Goal: Information Seeking & Learning: Learn about a topic

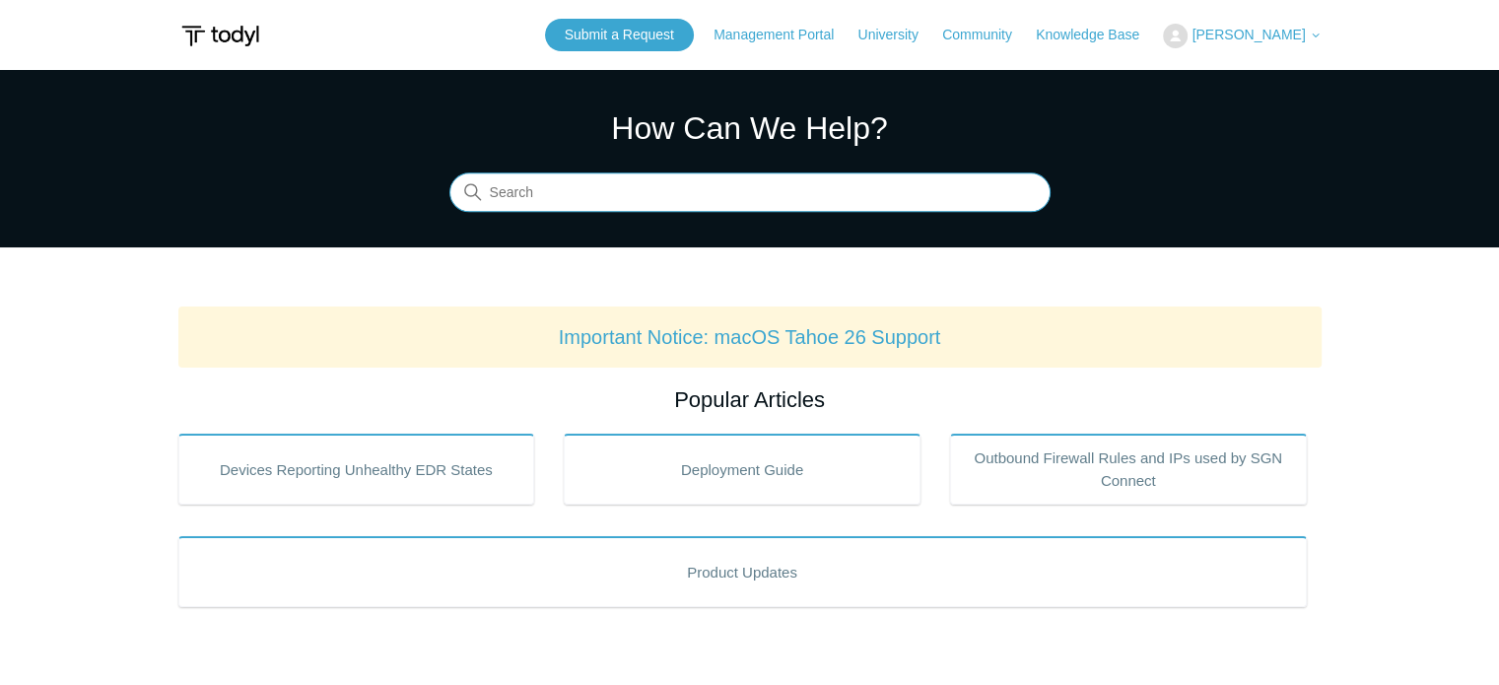
click at [775, 189] on input "Search" at bounding box center [749, 192] width 601 height 39
type input "create devices group"
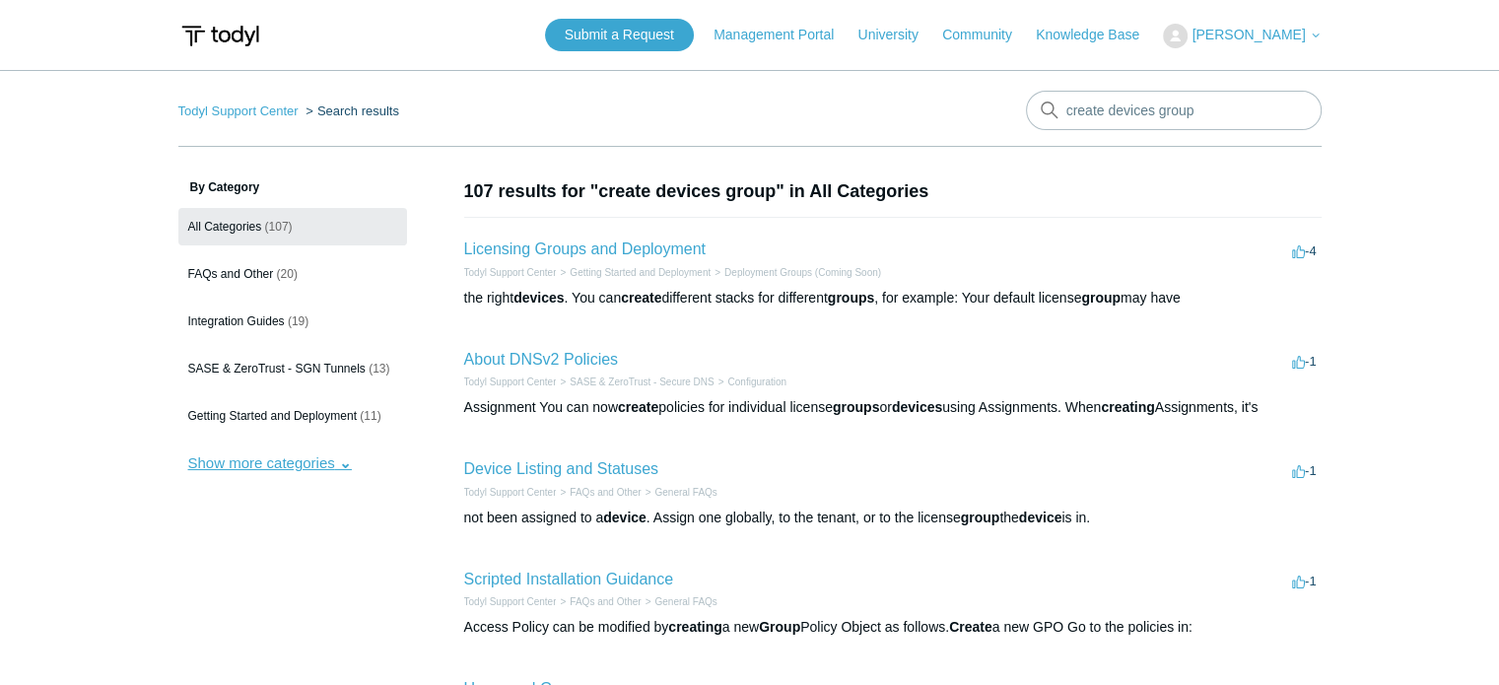
click at [288, 457] on button "Show more categories" at bounding box center [269, 462] width 183 height 36
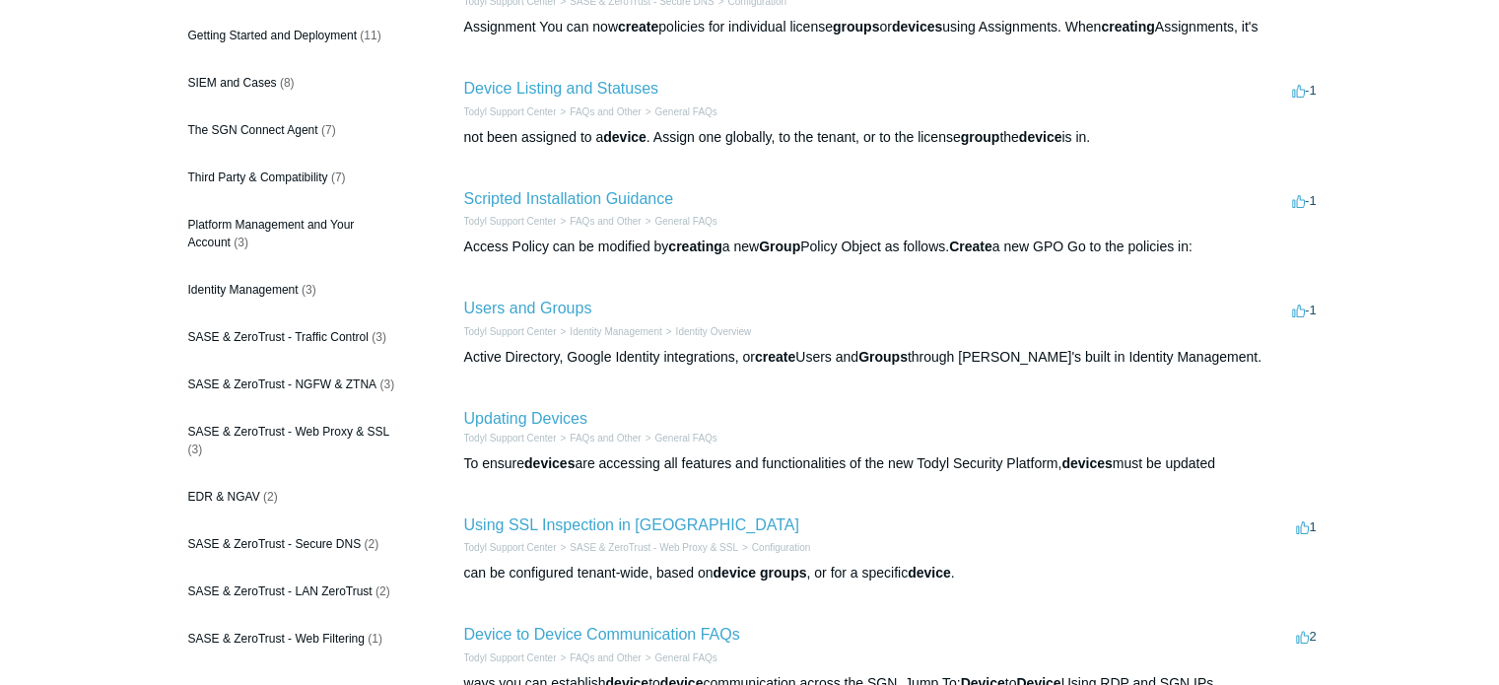
scroll to position [384, 0]
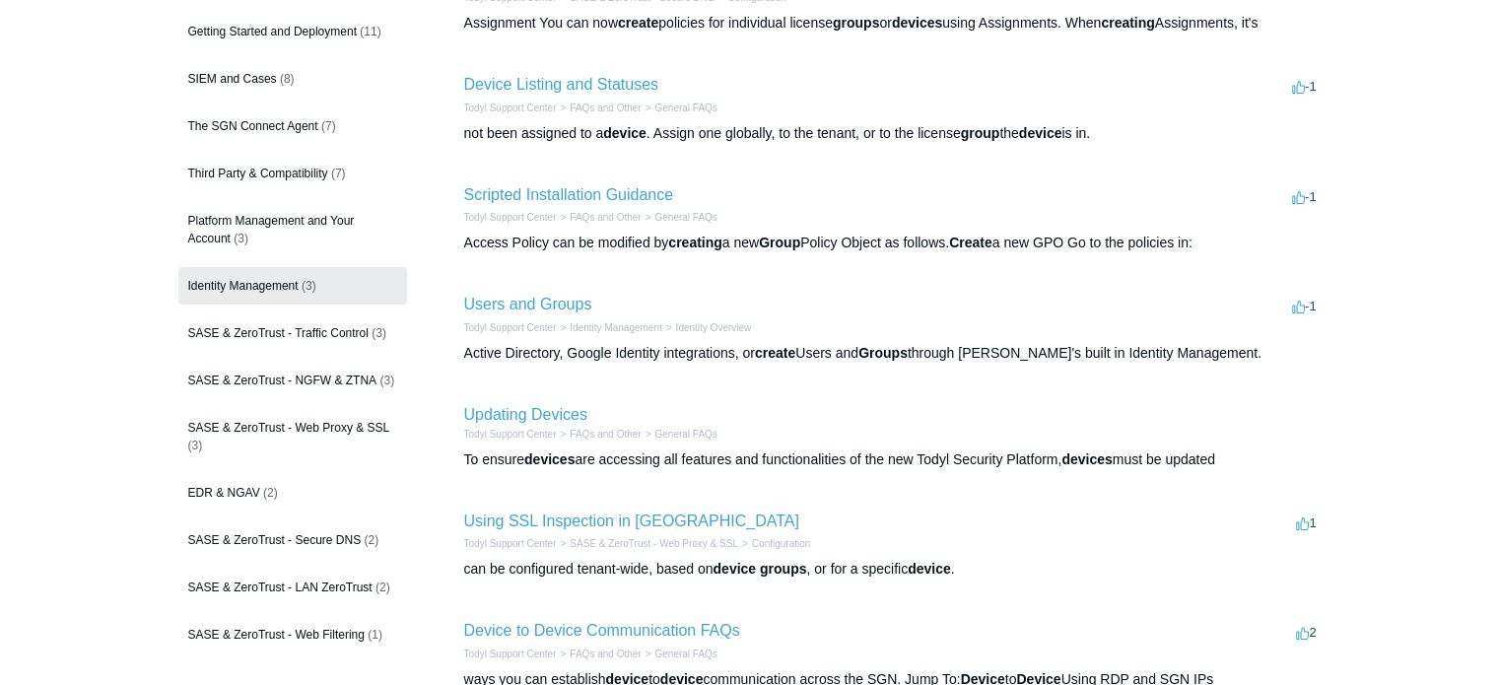
click at [277, 287] on span "Identity Management" at bounding box center [243, 286] width 110 height 14
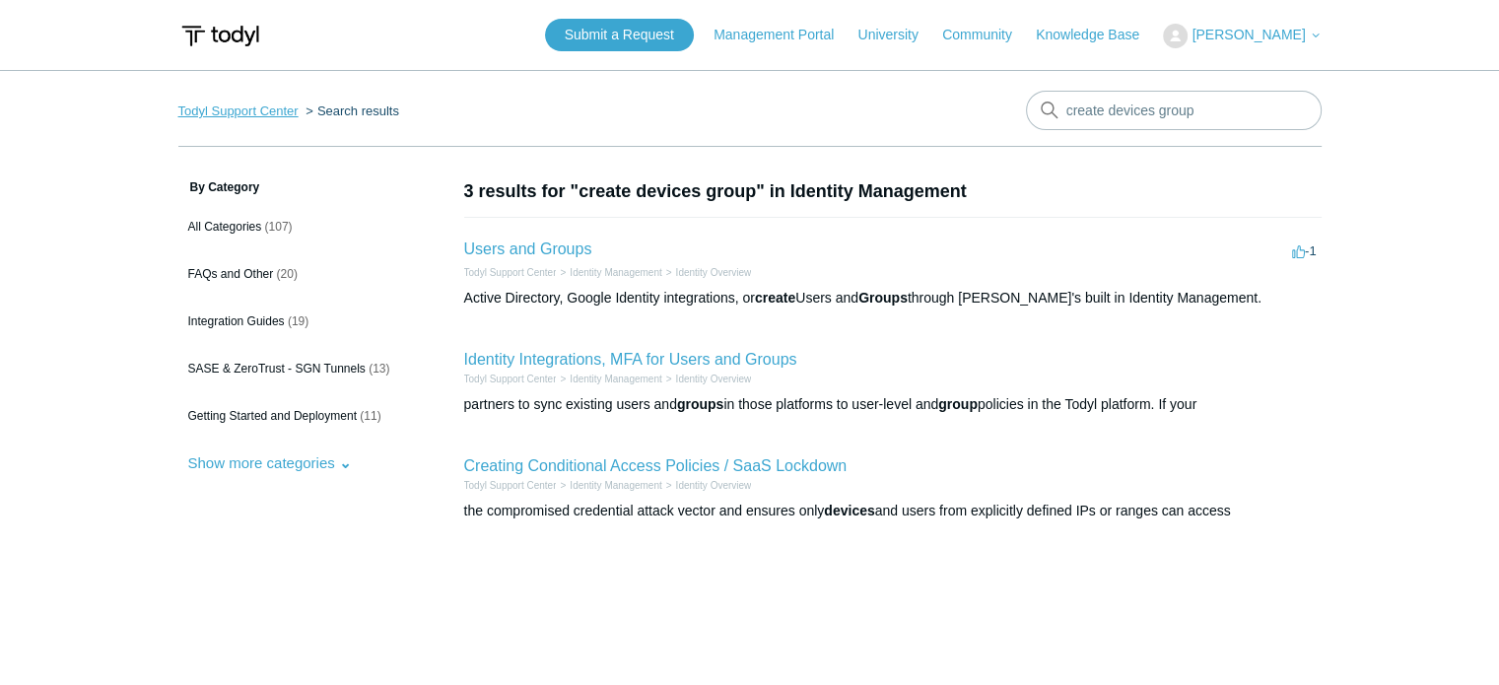
click at [240, 109] on link "Todyl Support Center" at bounding box center [238, 110] width 120 height 15
